Goal: Entertainment & Leisure: Consume media (video, audio)

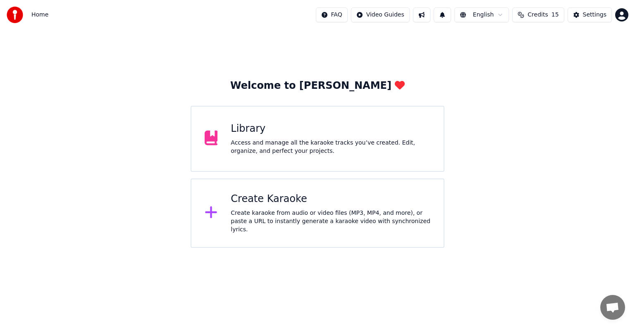
click at [283, 202] on div "Create Karaoke" at bounding box center [331, 199] width 200 height 13
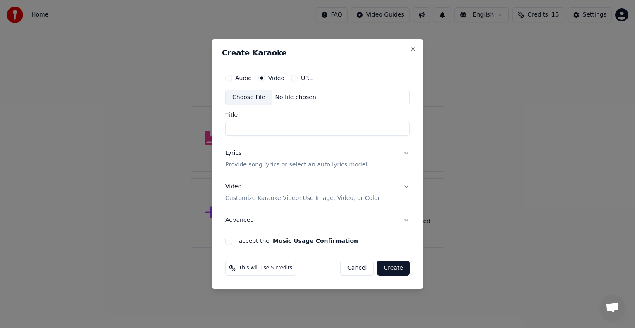
click at [314, 103] on div "Choose File No file chosen" at bounding box center [317, 98] width 184 height 16
type input "*****"
click at [302, 164] on p "Provide song lyrics or select an auto lyrics model" at bounding box center [296, 165] width 142 height 8
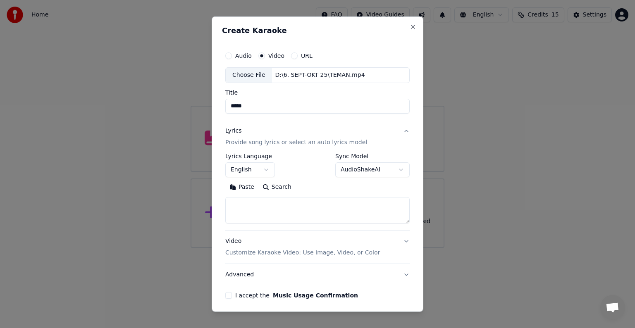
click at [264, 171] on button "English" at bounding box center [250, 169] width 50 height 15
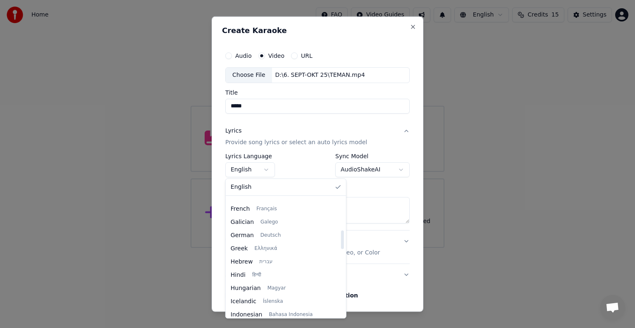
scroll to position [248, 0]
select select "**"
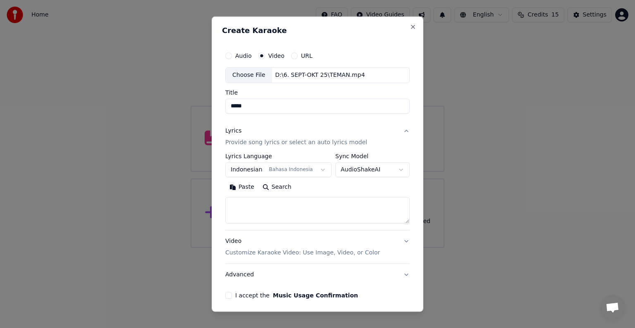
click at [292, 210] on textarea at bounding box center [317, 210] width 184 height 26
paste textarea "**********"
type textarea "**********"
click at [311, 253] on p "Customize Karaoke Video: Use Image, Video, or Color" at bounding box center [302, 253] width 155 height 8
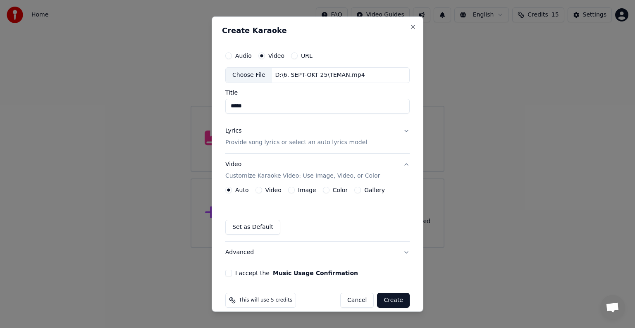
click at [262, 188] on div "Video" at bounding box center [268, 190] width 26 height 7
click at [258, 193] on div "Auto Video Image Color Gallery Set as Default" at bounding box center [317, 211] width 184 height 48
click at [258, 190] on button "Video" at bounding box center [258, 190] width 7 height 7
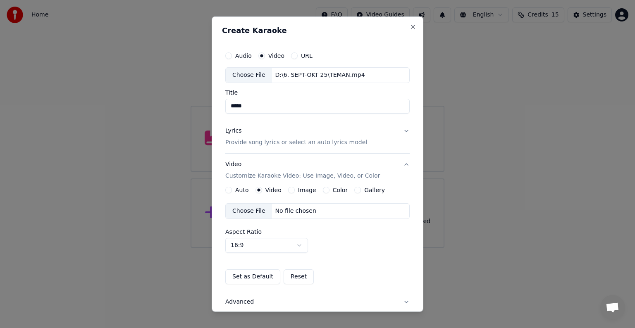
click at [328, 215] on div "Choose File No file chosen" at bounding box center [317, 211] width 184 height 16
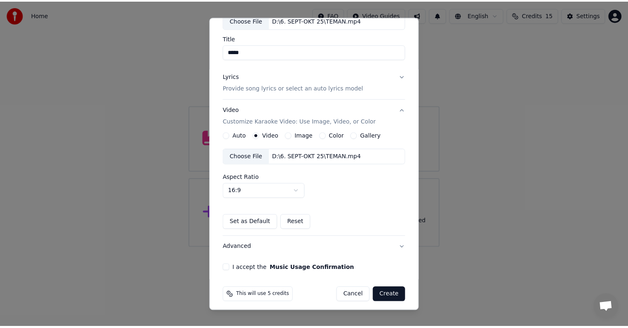
scroll to position [58, 0]
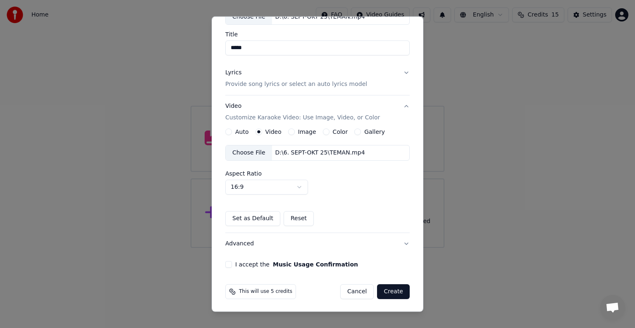
click at [226, 264] on button "I accept the Music Usage Confirmation" at bounding box center [228, 264] width 7 height 7
click at [390, 292] on button "Create" at bounding box center [393, 291] width 33 height 15
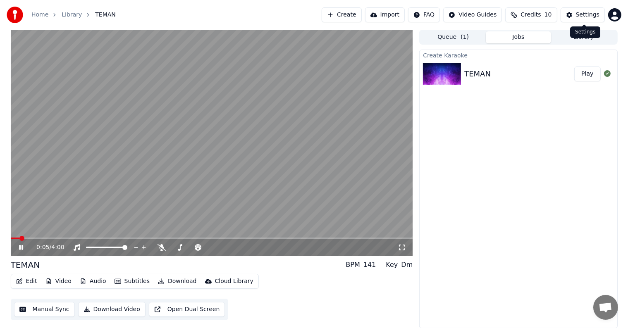
click at [587, 19] on button "Settings" at bounding box center [582, 14] width 44 height 15
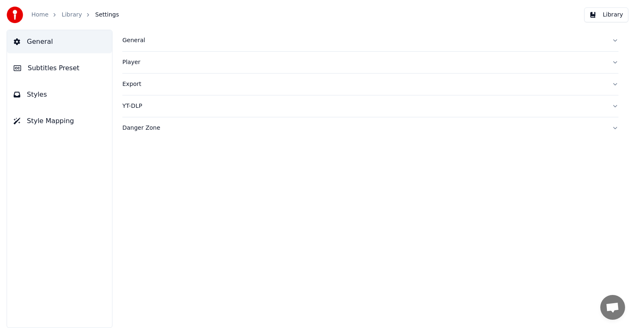
click at [72, 124] on button "Style Mapping" at bounding box center [59, 120] width 105 height 23
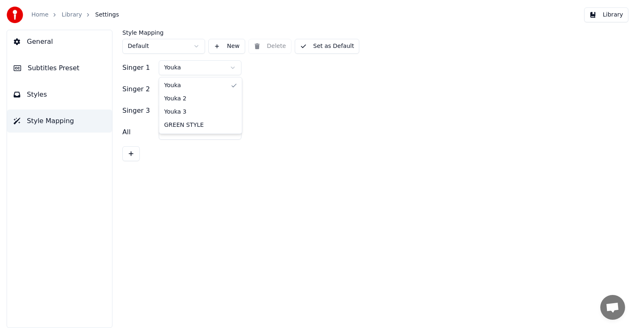
click at [228, 65] on html "Home Library Settings Library General Subtitles Preset Styles Style Mapping Sty…" at bounding box center [317, 164] width 635 height 328
click at [229, 87] on html "Home Library Settings Library General Subtitles Preset Styles Style Mapping Sty…" at bounding box center [317, 164] width 635 height 328
click at [216, 112] on html "Home Library Settings Library General Subtitles Preset Styles Style Mapping Sty…" at bounding box center [317, 164] width 635 height 328
click at [327, 46] on button "Set as Default" at bounding box center [327, 46] width 65 height 15
click at [612, 14] on button "Library" at bounding box center [606, 14] width 44 height 15
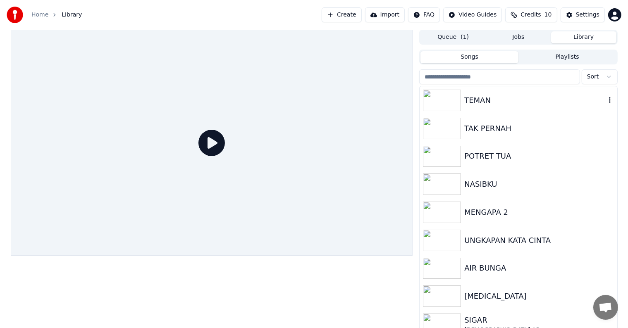
click at [484, 102] on div "TEMAN" at bounding box center [534, 101] width 141 height 12
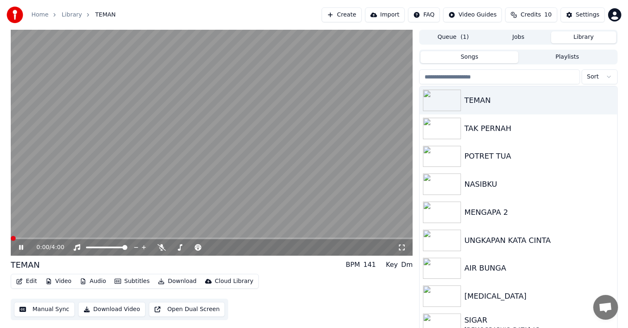
click at [61, 311] on button "Manual Sync" at bounding box center [44, 309] width 61 height 15
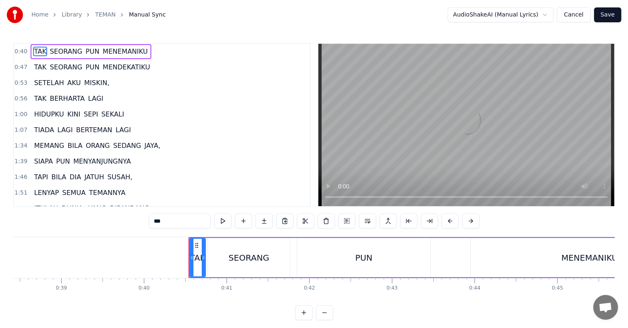
scroll to position [0, 3308]
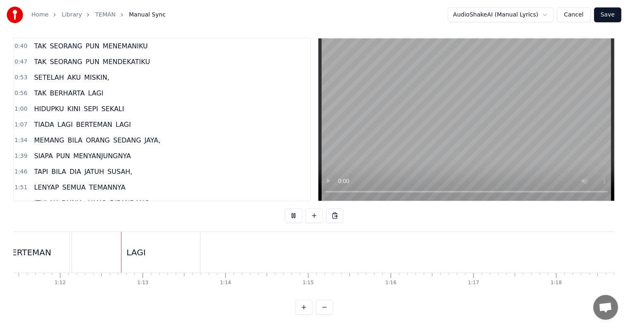
scroll to position [0, 5918]
click at [46, 136] on span "MEMANG" at bounding box center [49, 141] width 32 height 10
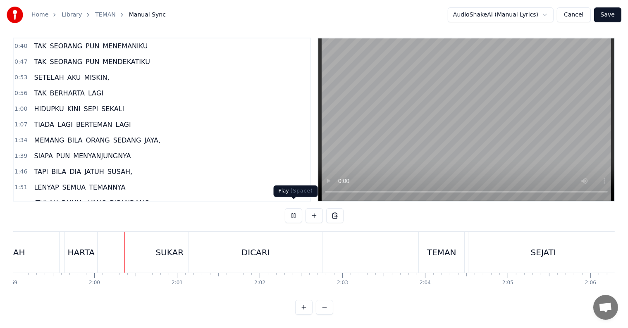
scroll to position [0, 9850]
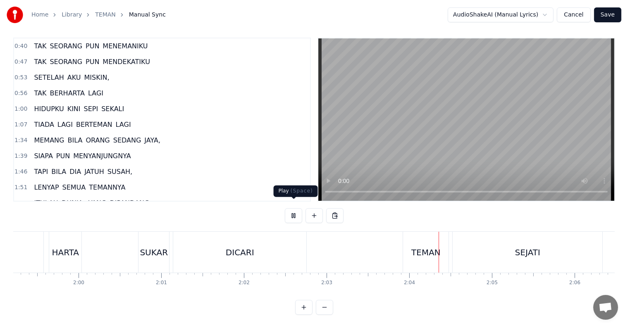
click at [290, 209] on button at bounding box center [293, 215] width 17 height 15
click at [285, 208] on button at bounding box center [293, 215] width 17 height 15
click at [290, 208] on button at bounding box center [293, 215] width 17 height 15
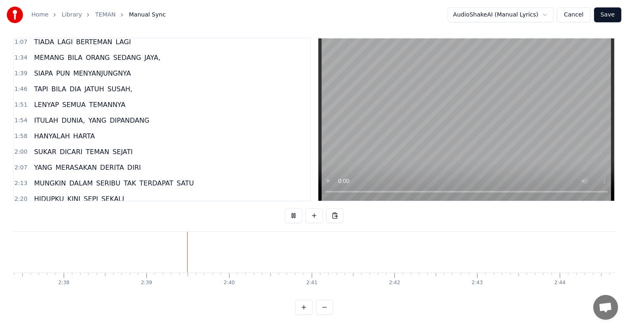
scroll to position [124, 0]
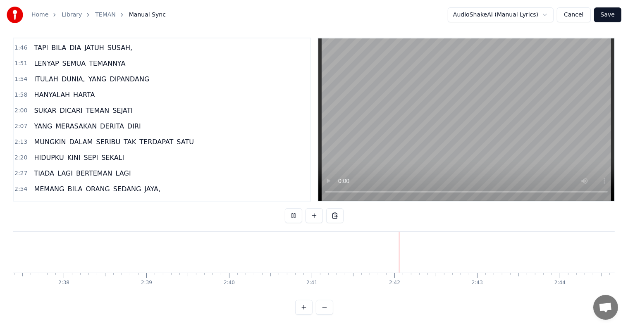
click at [54, 184] on span "MEMANG" at bounding box center [49, 189] width 32 height 10
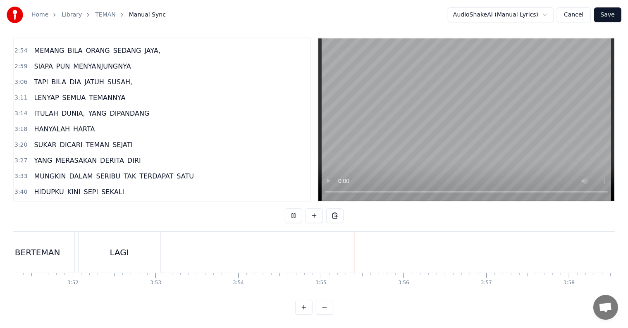
scroll to position [263, 0]
click at [612, 18] on button "Save" at bounding box center [607, 14] width 27 height 15
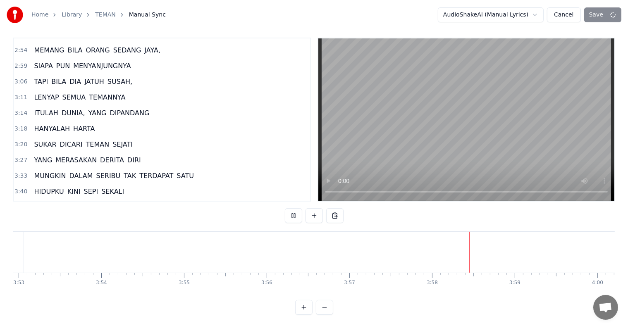
scroll to position [0, 19304]
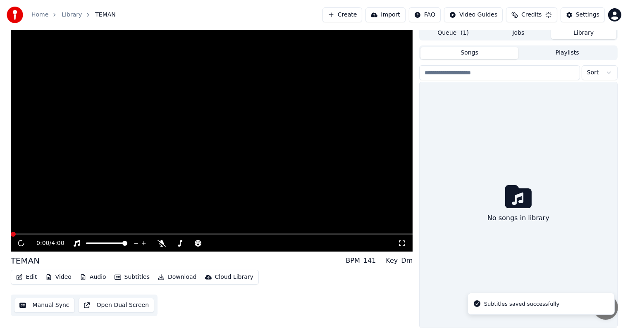
scroll to position [4, 0]
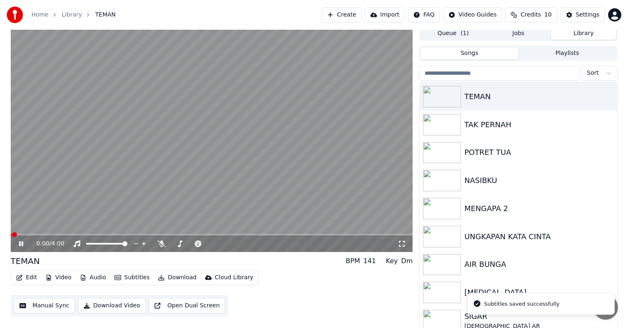
click at [126, 307] on button "Download Video" at bounding box center [111, 305] width 67 height 15
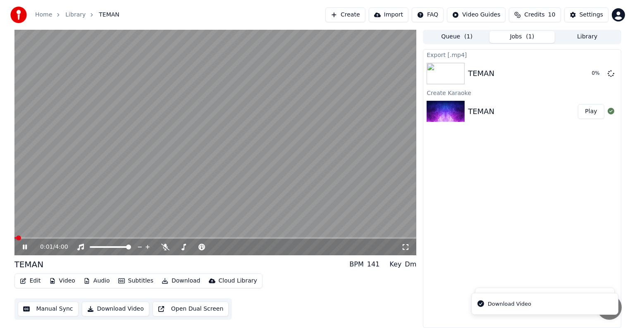
scroll to position [0, 0]
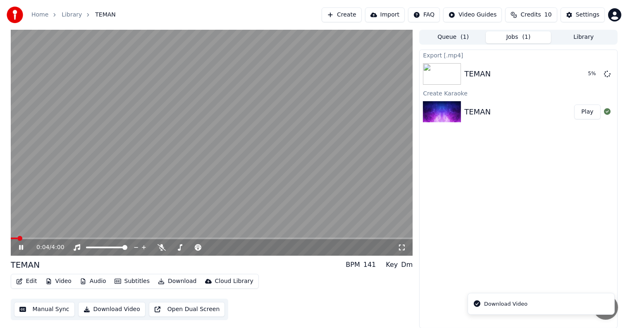
click at [18, 244] on icon at bounding box center [26, 247] width 19 height 7
click at [354, 13] on button "Create" at bounding box center [341, 14] width 40 height 15
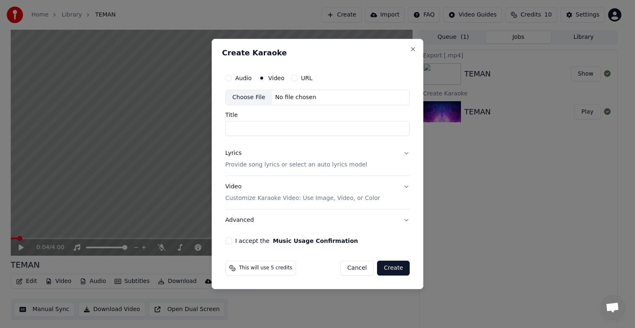
click at [315, 102] on div "Choose File No file chosen" at bounding box center [317, 98] width 184 height 16
type input "*******"
click at [321, 168] on p "Provide song lyrics or select an auto lyrics model" at bounding box center [296, 165] width 142 height 8
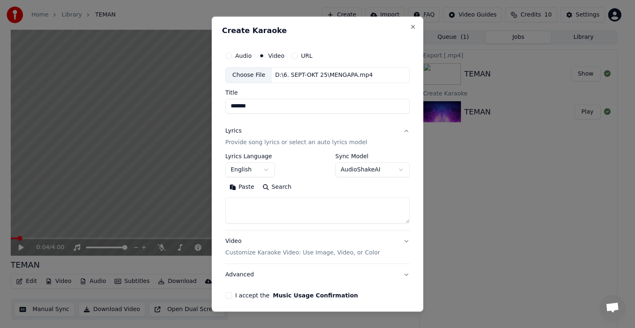
click at [267, 173] on body "**********" at bounding box center [314, 164] width 628 height 328
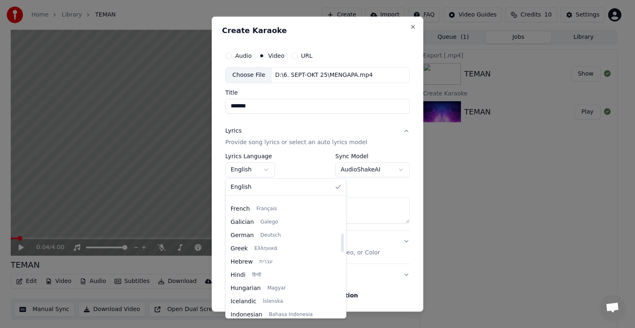
scroll to position [248, 0]
select select "**"
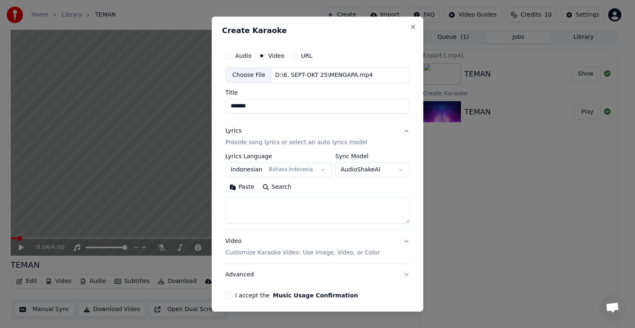
click at [329, 204] on textarea at bounding box center [317, 210] width 184 height 26
paste textarea "**********"
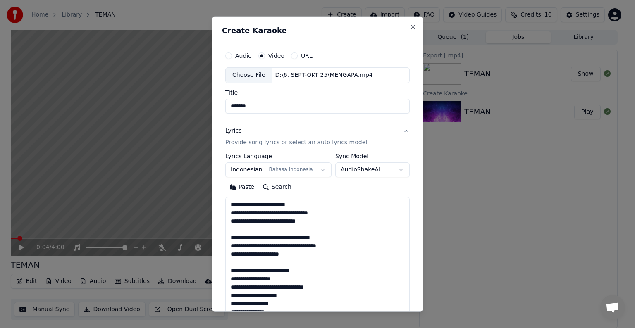
scroll to position [349, 0]
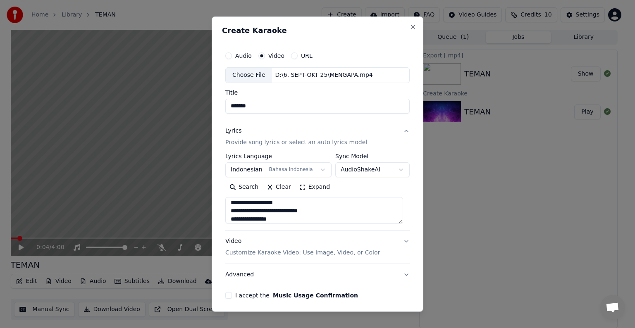
type textarea "**********"
click at [336, 252] on p "Customize Karaoke Video: Use Image, Video, or Color" at bounding box center [302, 253] width 155 height 8
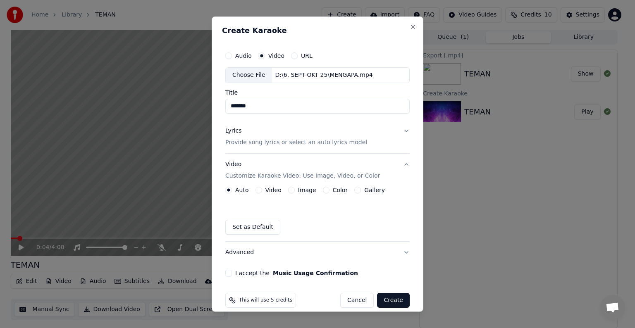
click at [266, 191] on label "Video" at bounding box center [273, 190] width 16 height 6
click at [262, 191] on button "Video" at bounding box center [258, 190] width 7 height 7
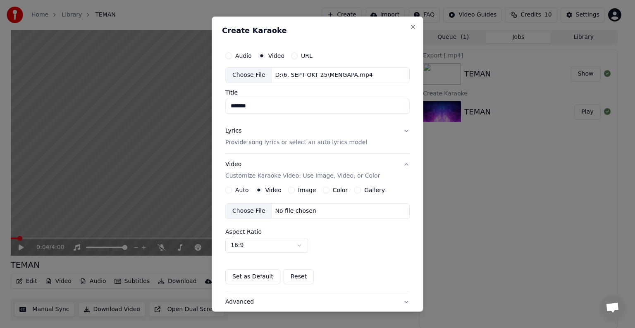
click at [279, 212] on div "No file chosen" at bounding box center [296, 211] width 48 height 8
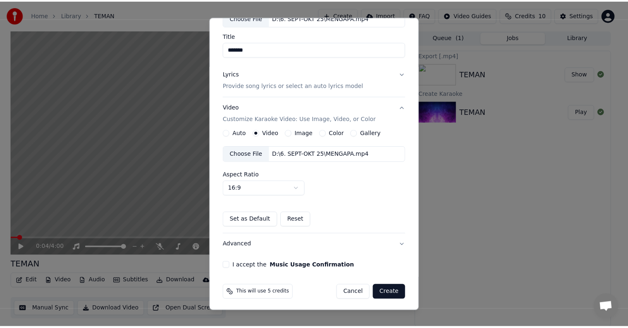
scroll to position [58, 0]
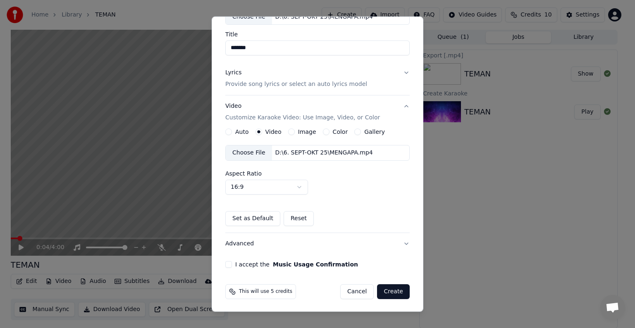
click at [232, 263] on div "I accept the Music Usage Confirmation" at bounding box center [317, 264] width 184 height 7
click at [227, 263] on button "I accept the Music Usage Confirmation" at bounding box center [228, 264] width 7 height 7
click at [388, 292] on button "Create" at bounding box center [393, 291] width 33 height 15
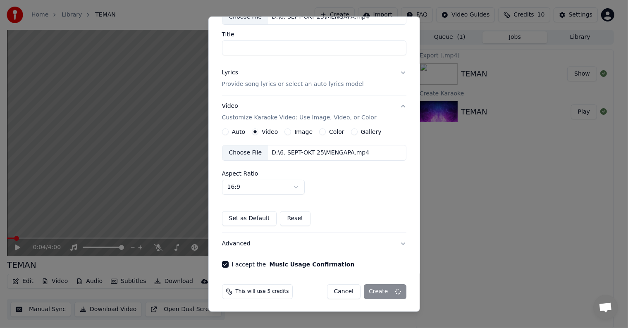
scroll to position [9, 0]
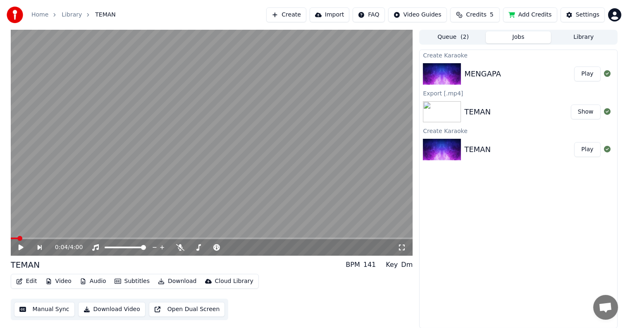
click at [586, 75] on button "Play" at bounding box center [587, 74] width 26 height 15
click at [51, 307] on button "Manual Sync" at bounding box center [44, 309] width 61 height 15
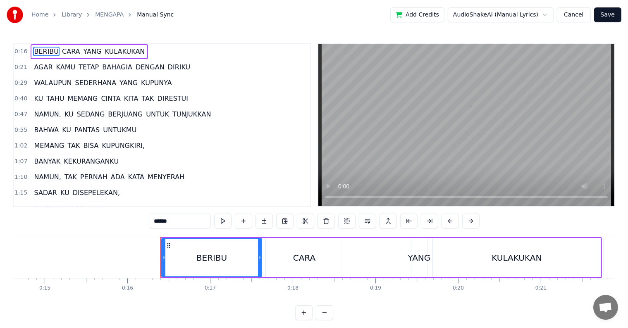
scroll to position [0, 1314]
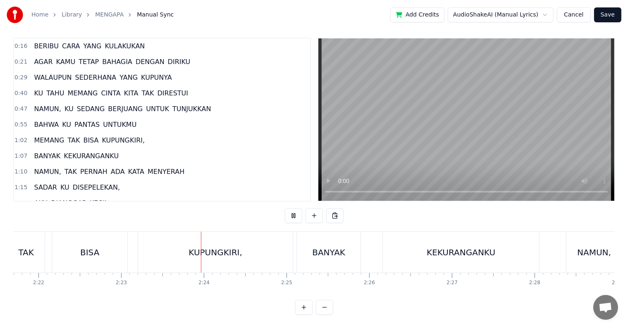
scroll to position [0, 11805]
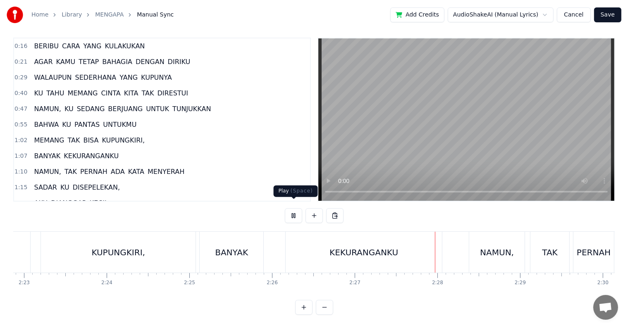
click at [288, 212] on button at bounding box center [293, 215] width 17 height 15
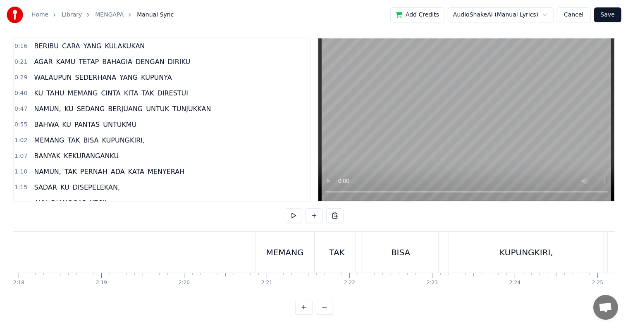
scroll to position [0, 11372]
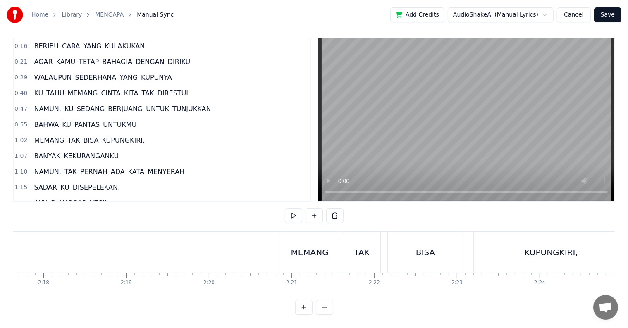
click at [290, 258] on div "MEMANG" at bounding box center [309, 252] width 59 height 41
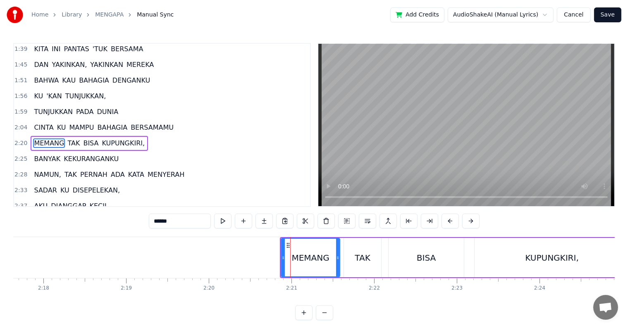
scroll to position [215, 0]
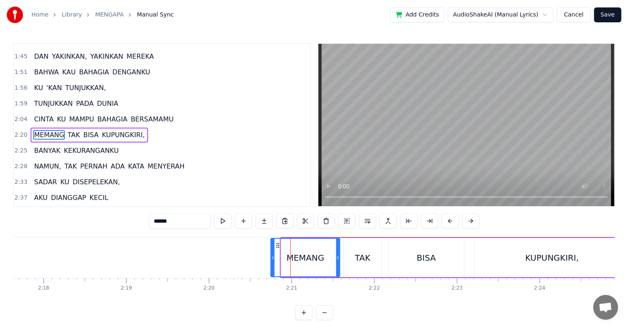
drag, startPoint x: 282, startPoint y: 260, endPoint x: 272, endPoint y: 262, distance: 10.1
click at [272, 262] on div at bounding box center [272, 258] width 3 height 38
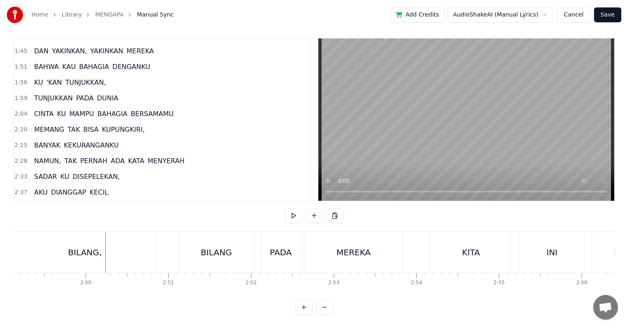
scroll to position [0, 13997]
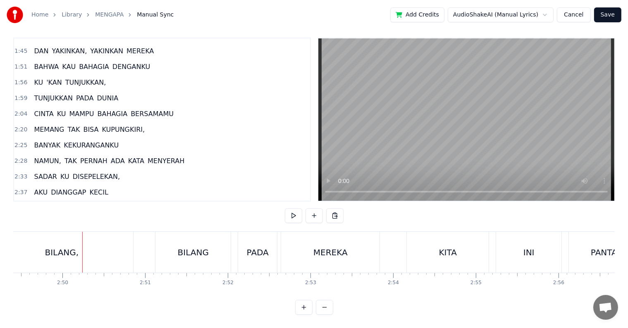
click at [50, 248] on div "BILANG," at bounding box center [62, 252] width 34 height 12
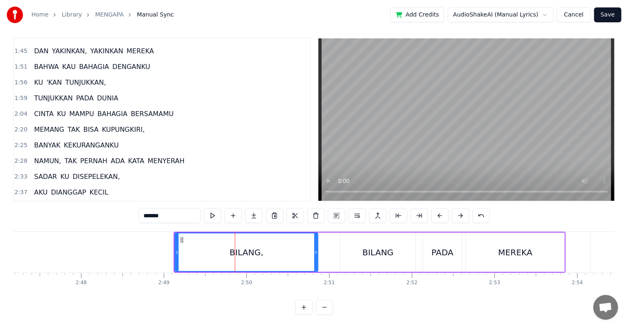
scroll to position [0, 13789]
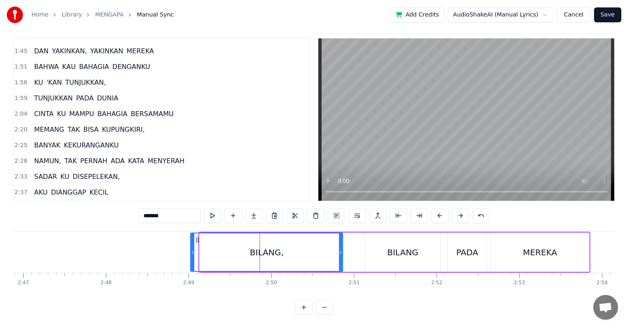
drag, startPoint x: 200, startPoint y: 257, endPoint x: 191, endPoint y: 255, distance: 9.4
click at [191, 255] on div at bounding box center [192, 252] width 3 height 38
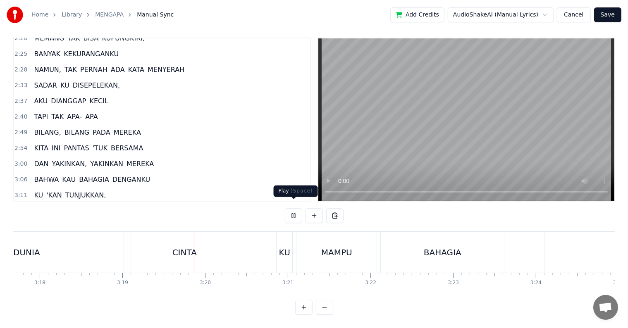
scroll to position [0, 16431]
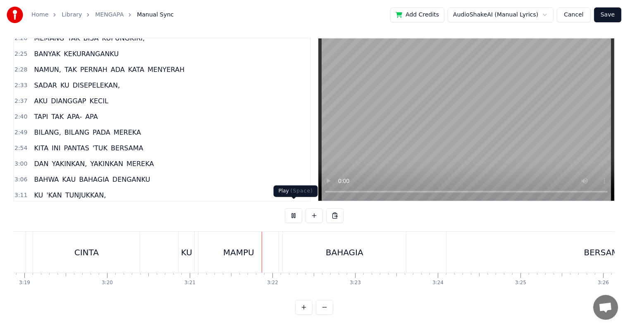
click at [293, 210] on button at bounding box center [293, 215] width 17 height 15
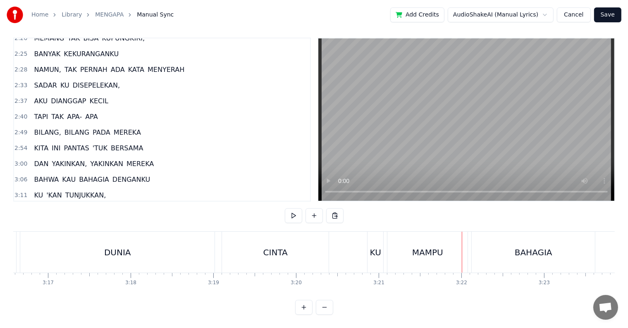
scroll to position [0, 16230]
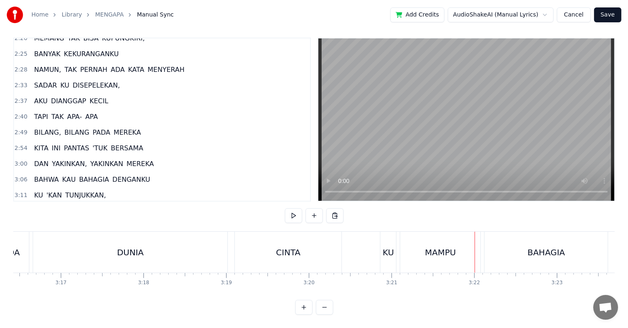
click at [127, 249] on div "DUNIA" at bounding box center [130, 252] width 27 height 12
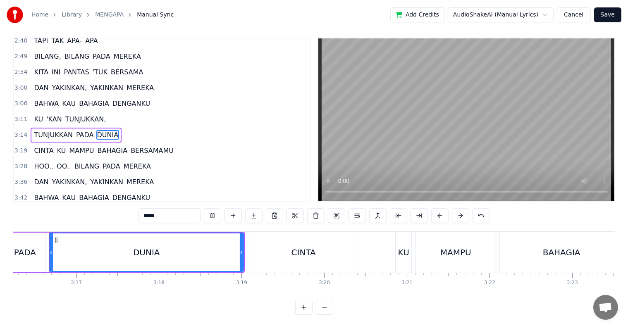
scroll to position [0, 16208]
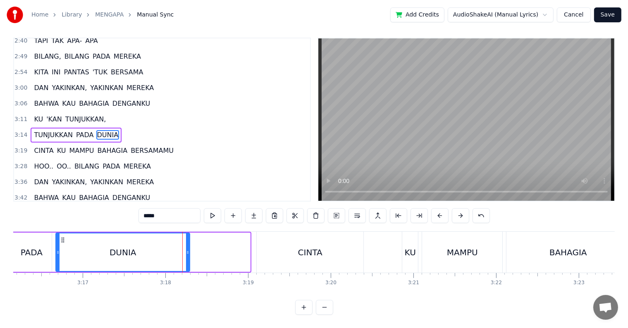
drag, startPoint x: 247, startPoint y: 253, endPoint x: 186, endPoint y: 256, distance: 60.4
click at [186, 256] on div at bounding box center [187, 252] width 3 height 38
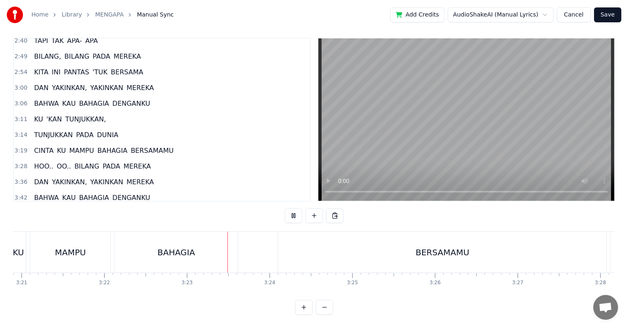
scroll to position [0, 16728]
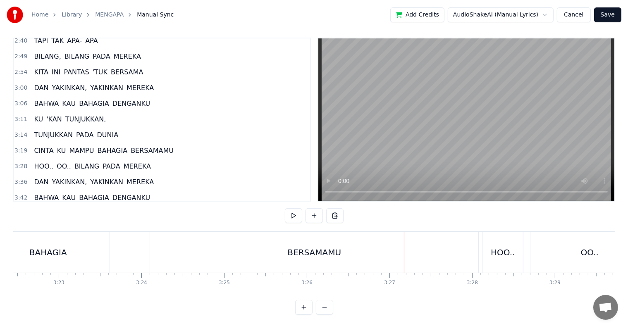
click at [175, 247] on div "BERSAMAMU" at bounding box center [314, 252] width 328 height 41
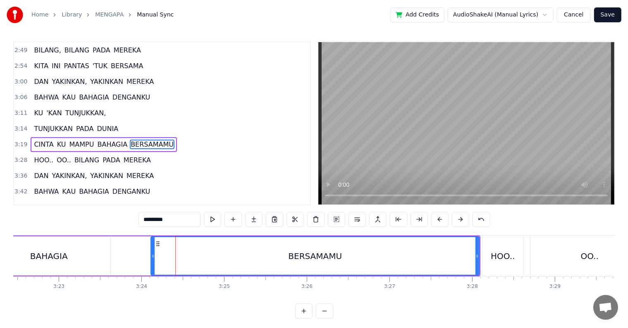
scroll to position [12, 0]
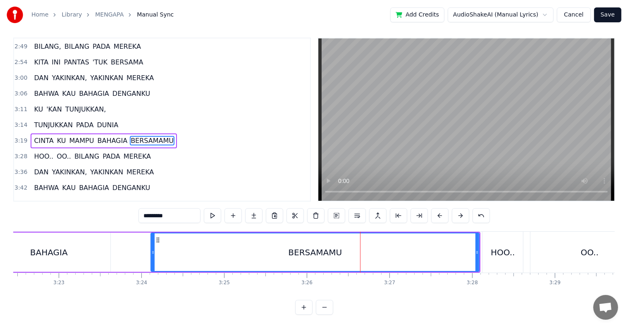
click at [169, 243] on div "BERSAMAMU" at bounding box center [314, 252] width 327 height 38
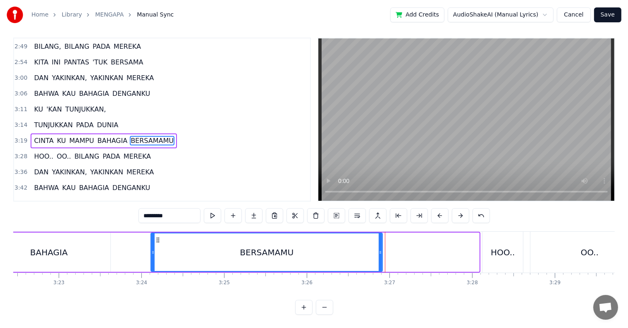
drag, startPoint x: 476, startPoint y: 249, endPoint x: 379, endPoint y: 250, distance: 96.7
click at [379, 250] on div at bounding box center [379, 252] width 3 height 38
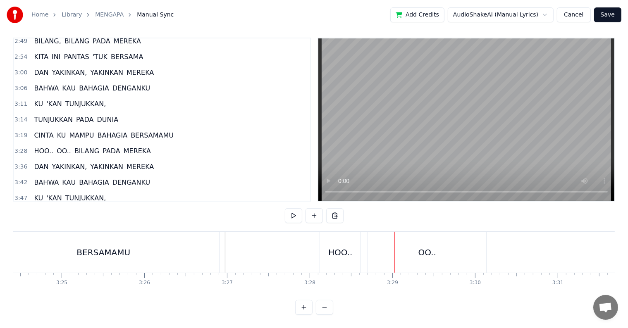
scroll to position [0, 16940]
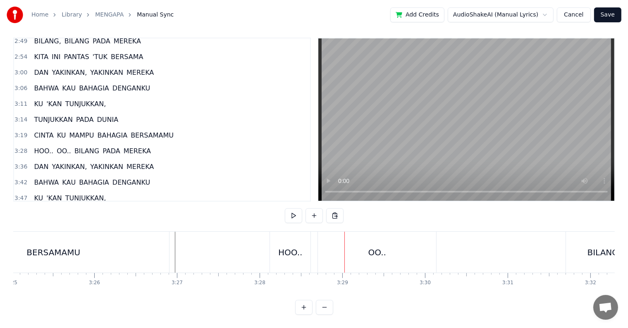
click at [404, 252] on div "OO.." at bounding box center [377, 252] width 118 height 41
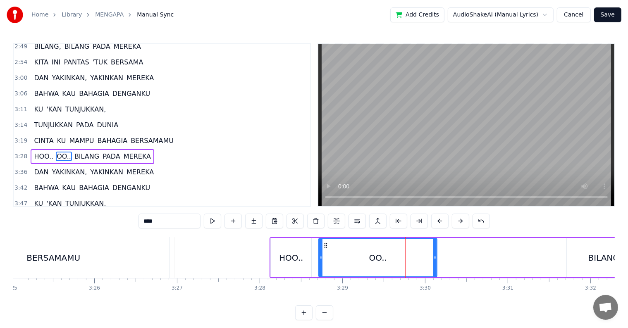
scroll to position [413, 0]
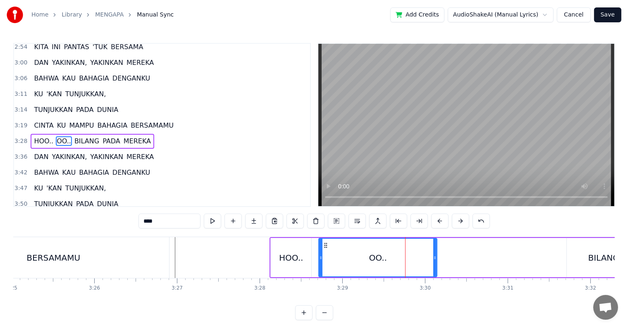
click at [494, 258] on div "HOO.. OO.. BILANG PADA MEREKA" at bounding box center [599, 257] width 661 height 41
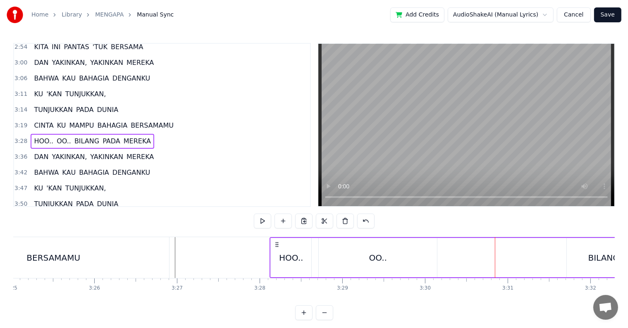
click at [378, 257] on div "OO.." at bounding box center [378, 258] width 18 height 12
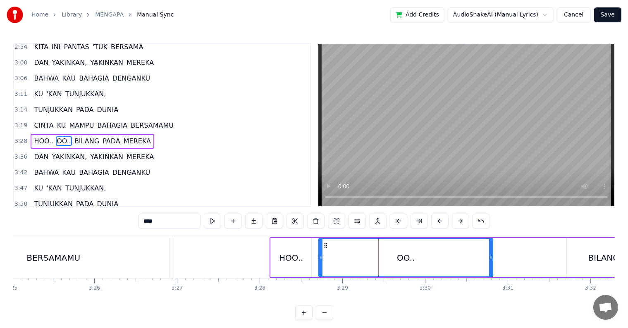
drag, startPoint x: 434, startPoint y: 261, endPoint x: 493, endPoint y: 261, distance: 59.1
click at [492, 261] on div at bounding box center [490, 258] width 3 height 38
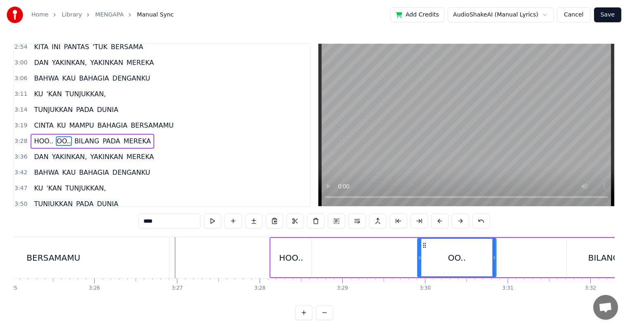
drag, startPoint x: 320, startPoint y: 261, endPoint x: 418, endPoint y: 266, distance: 98.8
click at [418, 266] on div at bounding box center [419, 258] width 3 height 38
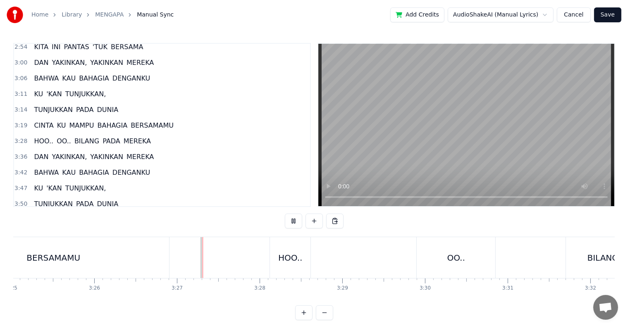
scroll to position [12, 0]
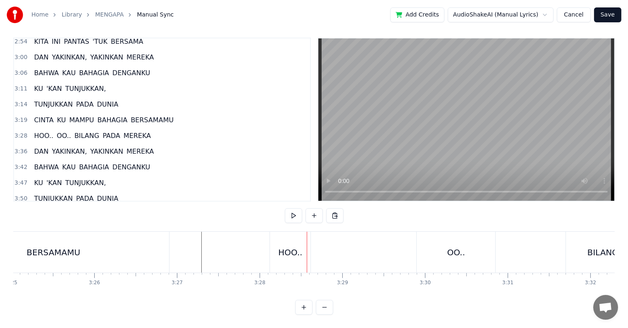
click at [285, 246] on div "HOO.." at bounding box center [290, 252] width 24 height 12
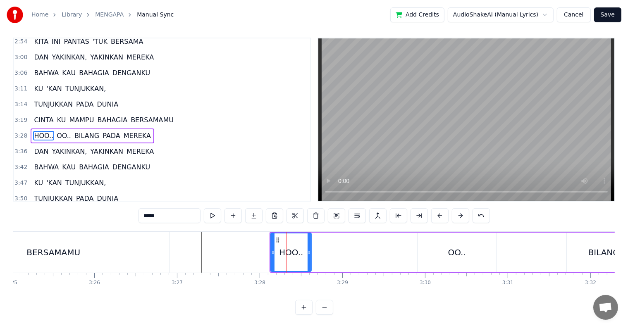
scroll to position [0, 0]
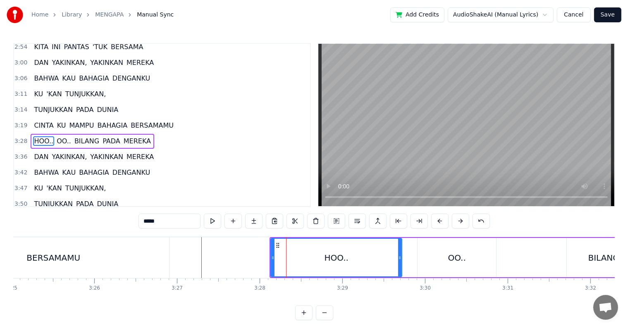
drag, startPoint x: 308, startPoint y: 254, endPoint x: 398, endPoint y: 256, distance: 90.5
click at [398, 256] on icon at bounding box center [399, 257] width 3 height 7
drag, startPoint x: 271, startPoint y: 260, endPoint x: 303, endPoint y: 260, distance: 31.4
click at [303, 260] on icon at bounding box center [303, 257] width 3 height 7
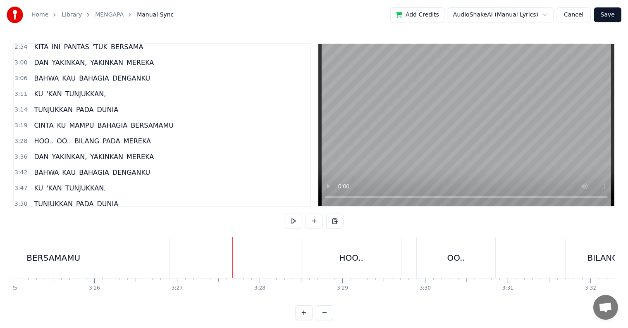
scroll to position [12, 0]
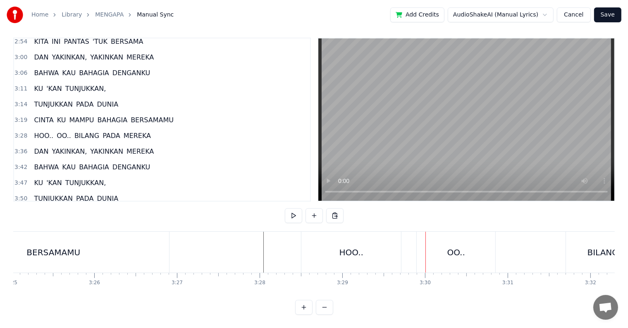
click at [435, 251] on div "OO.." at bounding box center [455, 252] width 78 height 41
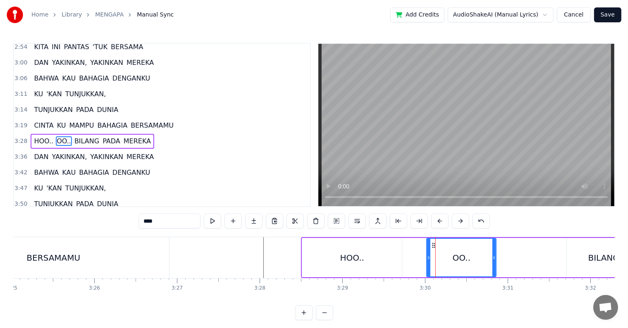
drag, startPoint x: 419, startPoint y: 257, endPoint x: 428, endPoint y: 257, distance: 9.1
click at [428, 257] on icon at bounding box center [428, 257] width 3 height 7
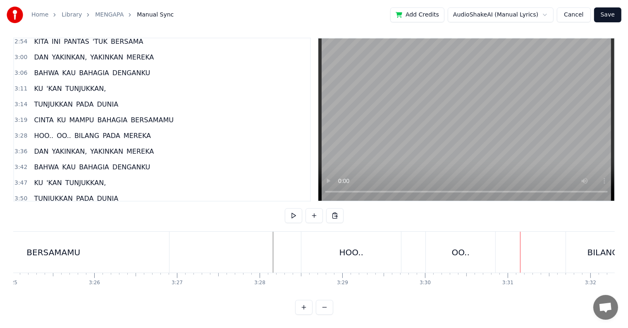
scroll to position [0, 17065]
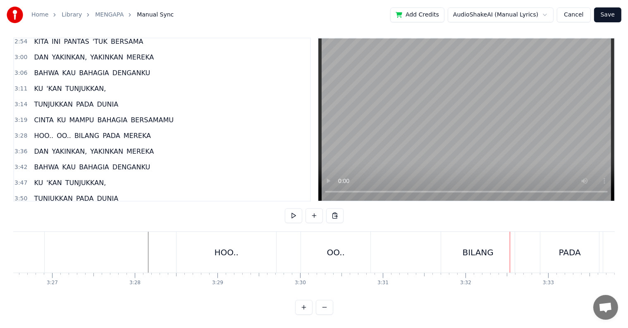
click at [489, 247] on div "BILANG" at bounding box center [477, 252] width 31 height 12
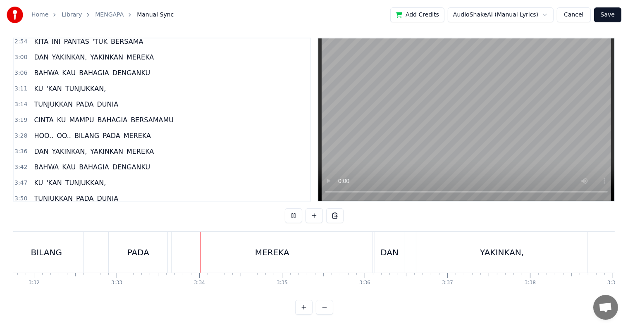
scroll to position [0, 17597]
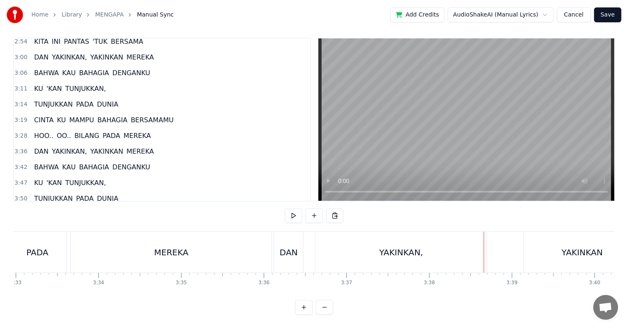
click at [152, 251] on div "MEREKA" at bounding box center [171, 252] width 201 height 41
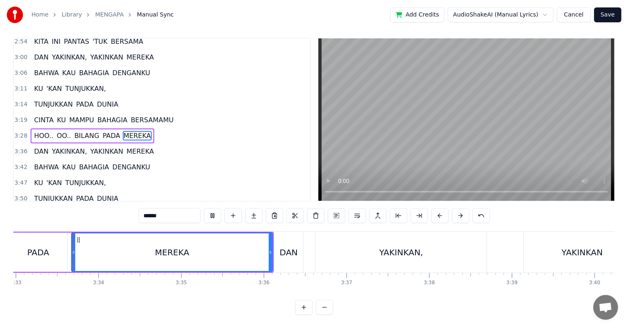
scroll to position [12, 0]
drag, startPoint x: 270, startPoint y: 253, endPoint x: 262, endPoint y: 253, distance: 7.8
click at [262, 253] on div at bounding box center [262, 252] width 3 height 38
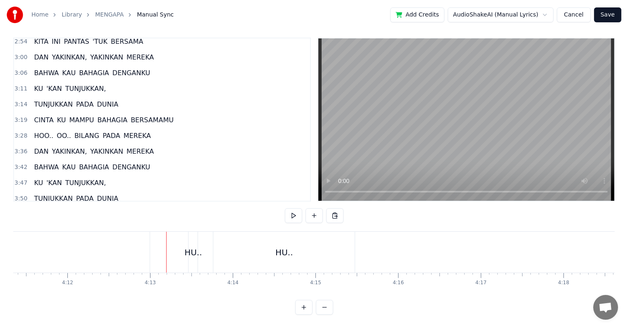
scroll to position [0, 20527]
click at [212, 255] on div "HUUUU.." at bounding box center [225, 252] width 330 height 41
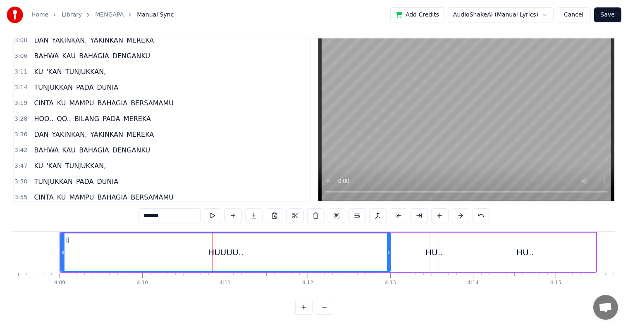
scroll to position [430, 0]
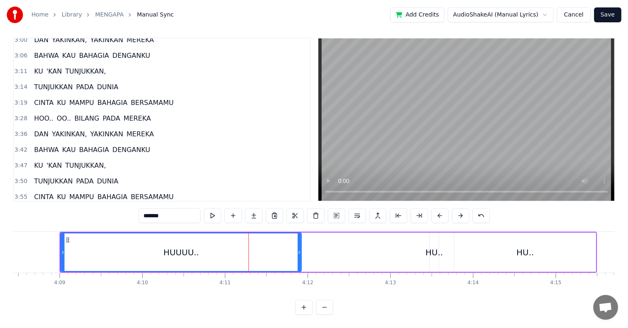
drag, startPoint x: 388, startPoint y: 251, endPoint x: 298, endPoint y: 251, distance: 89.2
click at [298, 251] on div at bounding box center [298, 252] width 3 height 38
click at [433, 250] on div "HU.." at bounding box center [433, 252] width 17 height 12
type input "****"
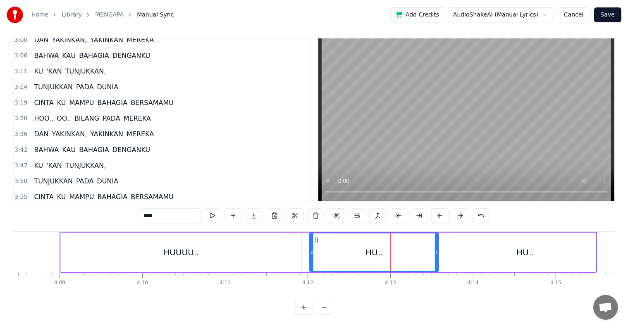
drag, startPoint x: 431, startPoint y: 250, endPoint x: 311, endPoint y: 261, distance: 120.3
click at [311, 261] on div at bounding box center [311, 252] width 3 height 38
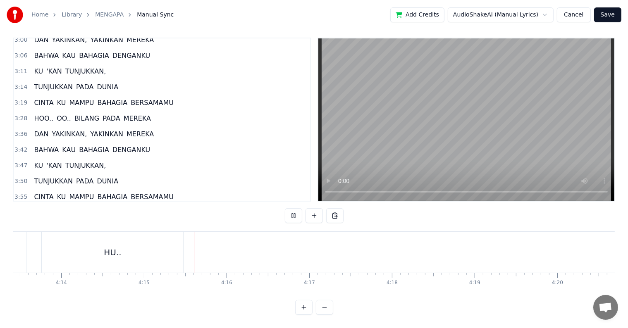
scroll to position [0, 21034]
click at [604, 16] on button "Save" at bounding box center [607, 14] width 27 height 15
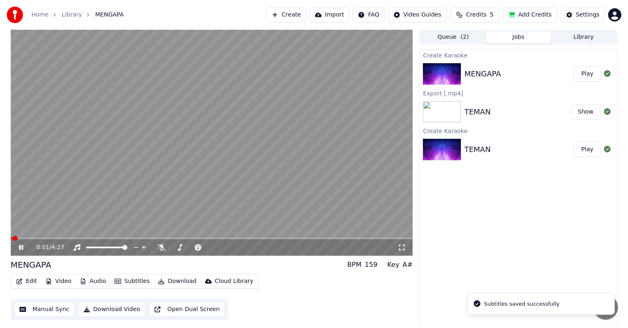
click at [118, 309] on button "Download Video" at bounding box center [111, 309] width 67 height 15
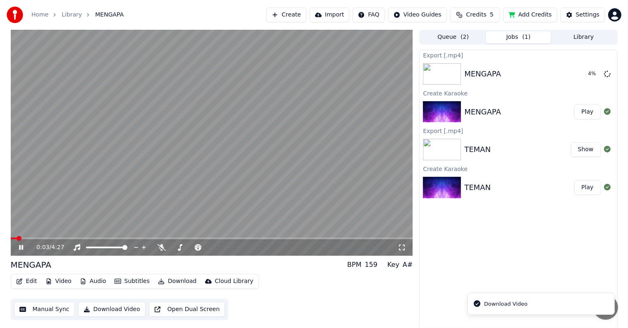
click at [21, 247] on icon at bounding box center [21, 247] width 4 height 5
